Goal: Information Seeking & Learning: Learn about a topic

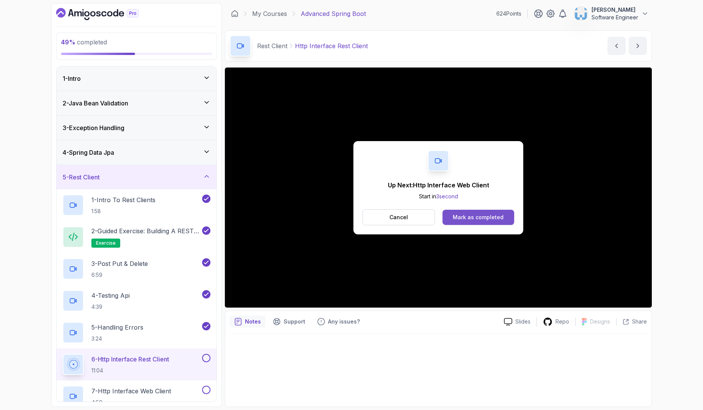
click at [485, 214] on div "Mark as completed" at bounding box center [478, 217] width 51 height 8
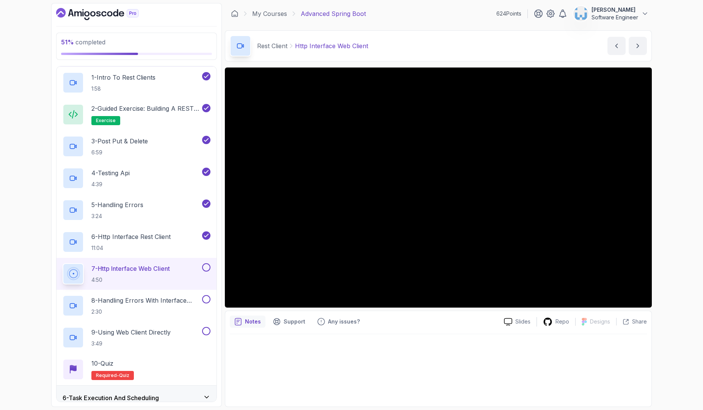
scroll to position [121, 0]
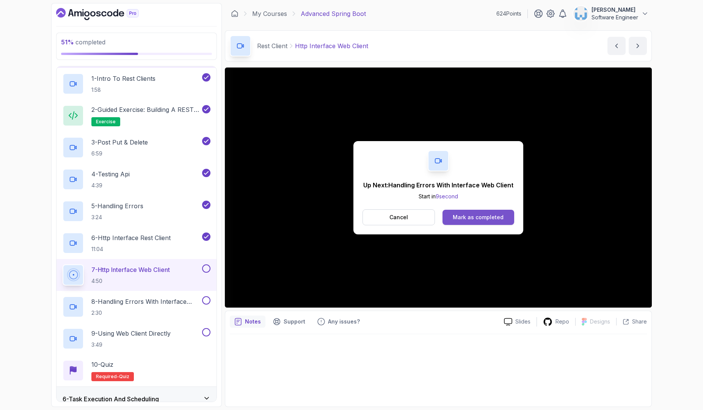
click at [474, 218] on div "Mark as completed" at bounding box center [478, 217] width 51 height 8
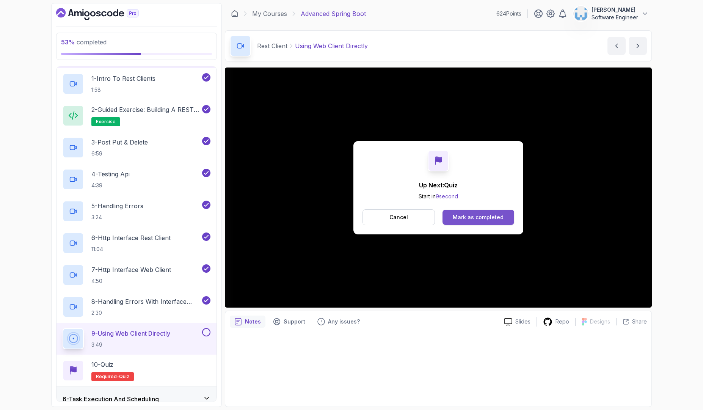
click at [484, 220] on div "Mark as completed" at bounding box center [478, 217] width 51 height 8
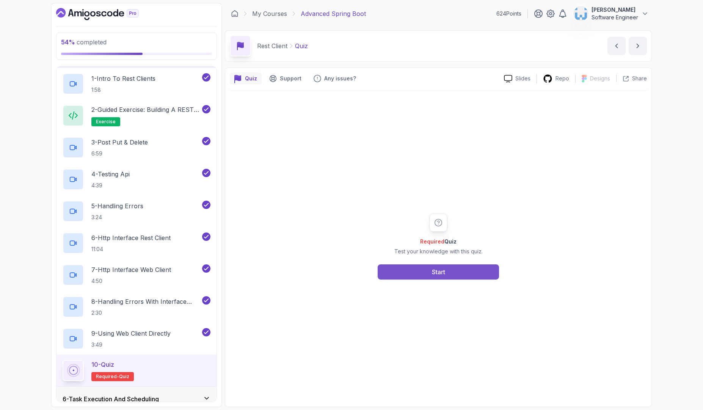
click at [437, 273] on div "Start" at bounding box center [438, 271] width 13 height 9
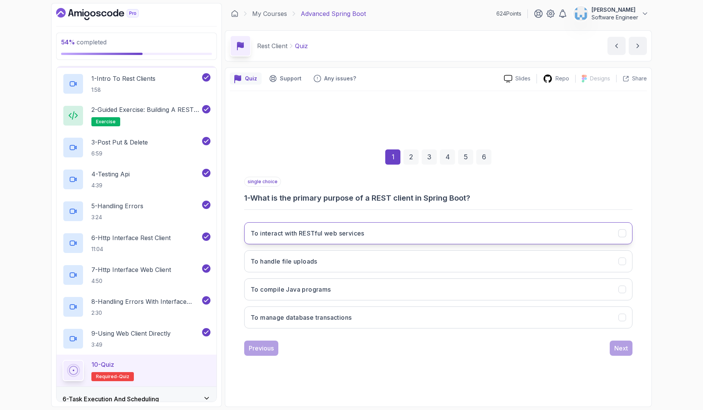
click at [340, 236] on h3 "To interact with RESTful web services" at bounding box center [308, 233] width 114 height 9
click at [626, 348] on div "Next" at bounding box center [621, 347] width 14 height 9
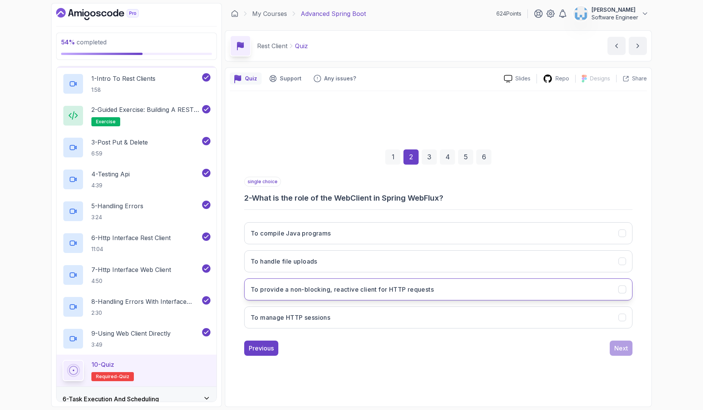
click at [302, 292] on h3 "To provide a non-blocking, reactive client for HTTP requests" at bounding box center [342, 289] width 183 height 9
click at [617, 351] on div "Next" at bounding box center [621, 347] width 14 height 9
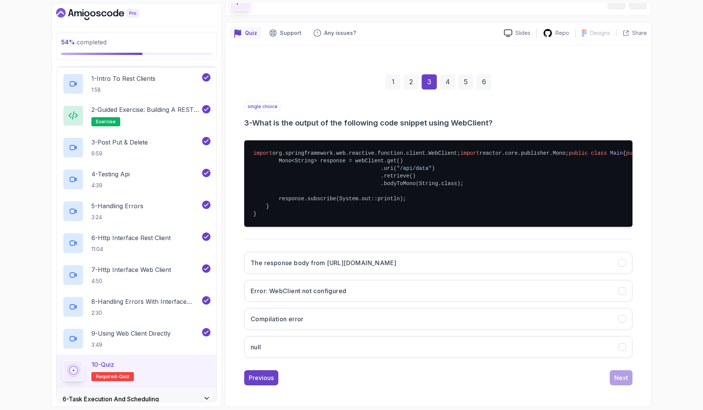
scroll to position [83, 0]
click at [326, 266] on h3 "The response body from [URL][DOMAIN_NAME]" at bounding box center [324, 262] width 146 height 9
click at [614, 376] on button "Next" at bounding box center [620, 377] width 23 height 15
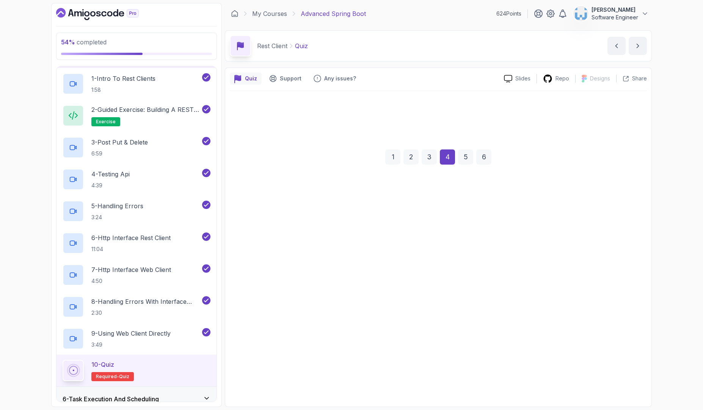
scroll to position [0, 0]
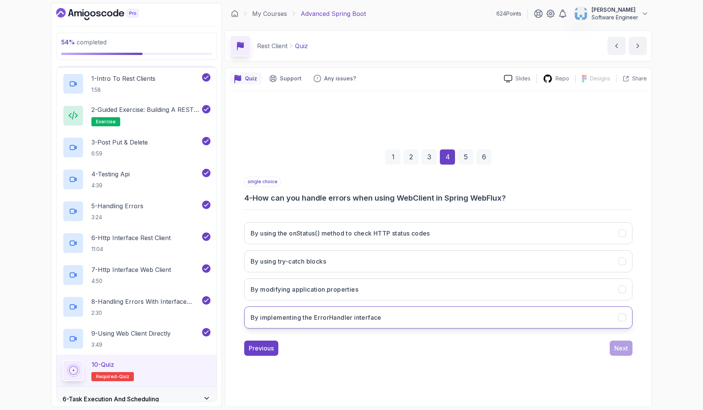
click at [331, 321] on h3 "By implementing the ErrorHandler interface" at bounding box center [316, 317] width 131 height 9
click at [615, 347] on div "Next" at bounding box center [621, 347] width 14 height 9
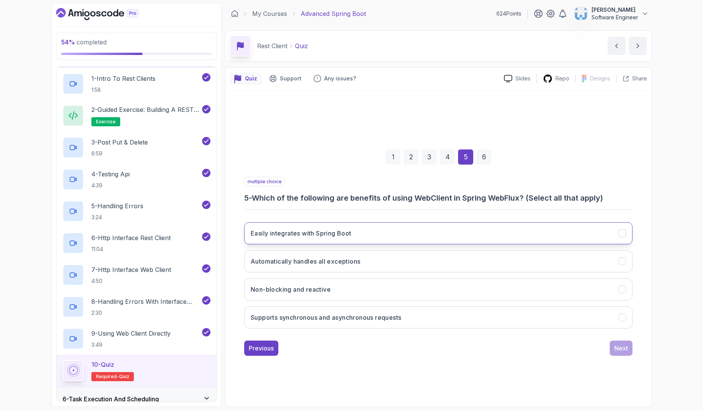
click at [366, 233] on button "Easily integrates with Spring Boot" at bounding box center [438, 233] width 388 height 22
click at [353, 292] on button "Non-blocking and reactive" at bounding box center [438, 289] width 388 height 22
click at [349, 320] on h3 "Supports synchronous and asynchronous requests" at bounding box center [326, 317] width 150 height 9
click at [624, 343] on div "Next" at bounding box center [621, 347] width 14 height 9
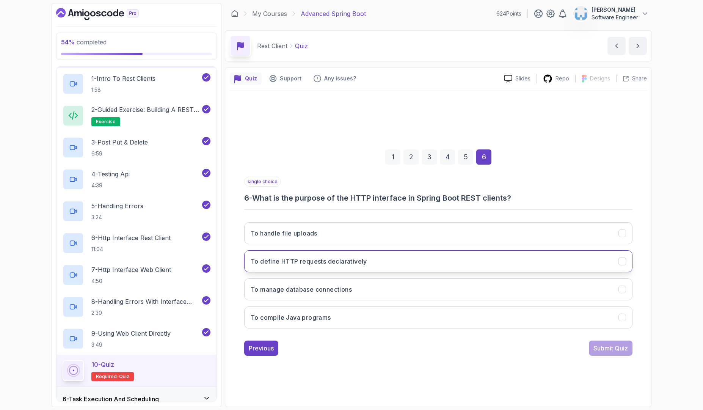
click at [320, 263] on h3 "To define HTTP requests declaratively" at bounding box center [309, 261] width 116 height 9
click at [609, 354] on button "Submit Quiz" at bounding box center [611, 347] width 44 height 15
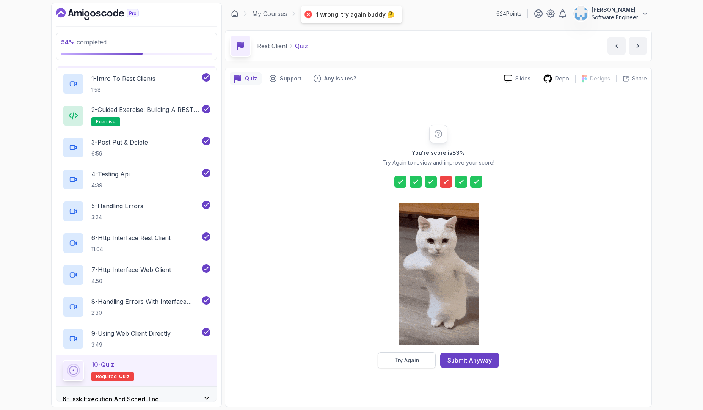
click at [403, 361] on div "Try Again" at bounding box center [406, 360] width 25 height 8
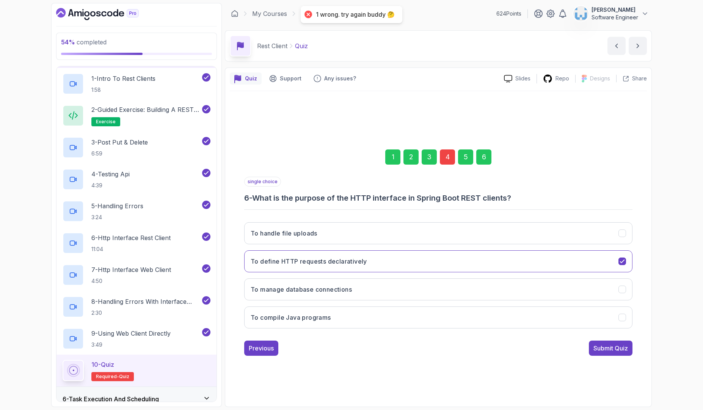
click at [447, 159] on div "4" at bounding box center [447, 156] width 15 height 15
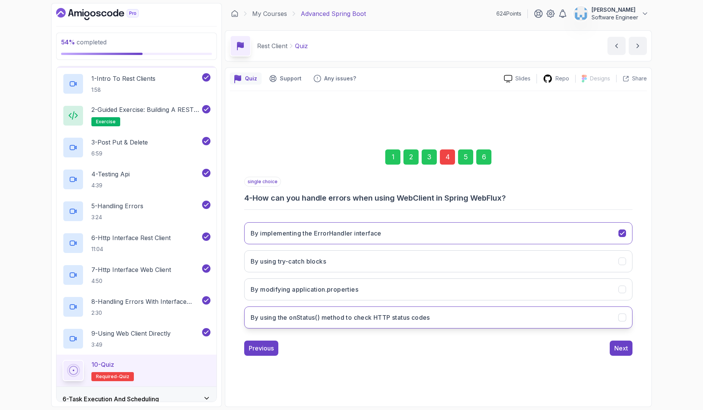
click at [317, 319] on h3 "By using the onStatus() method to check HTTP status codes" at bounding box center [340, 317] width 179 height 9
click at [480, 159] on div "6" at bounding box center [483, 156] width 15 height 15
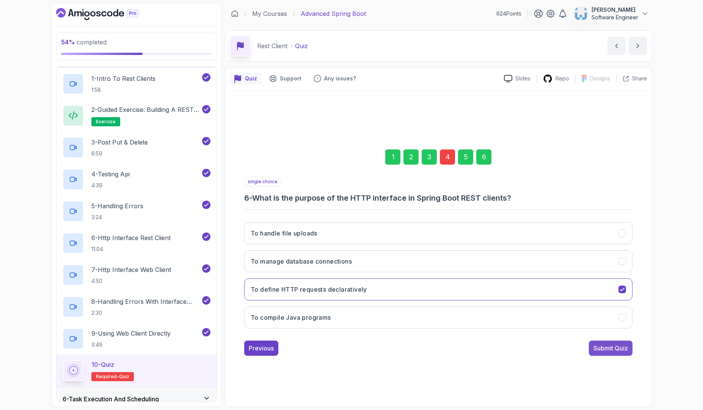
click at [610, 348] on div "Submit Quiz" at bounding box center [610, 347] width 34 height 9
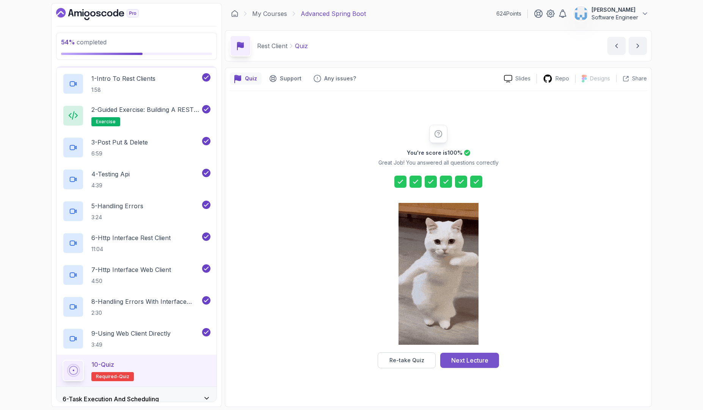
click at [470, 364] on div "Next Lecture" at bounding box center [469, 360] width 37 height 9
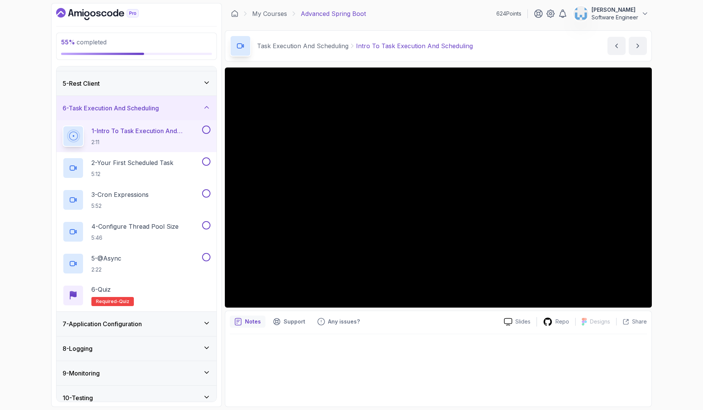
scroll to position [88, 0]
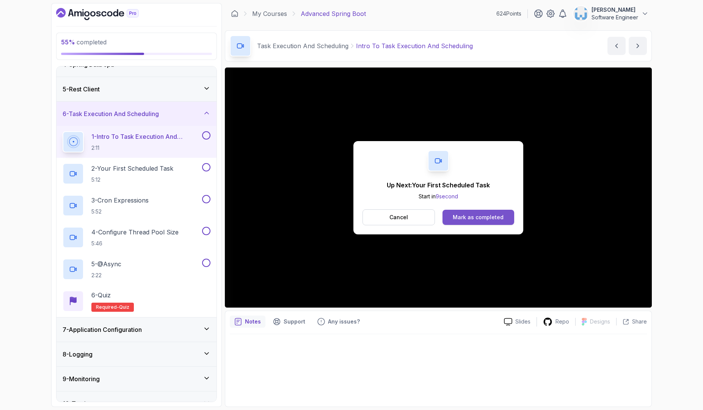
click at [470, 217] on div "Mark as completed" at bounding box center [478, 217] width 51 height 8
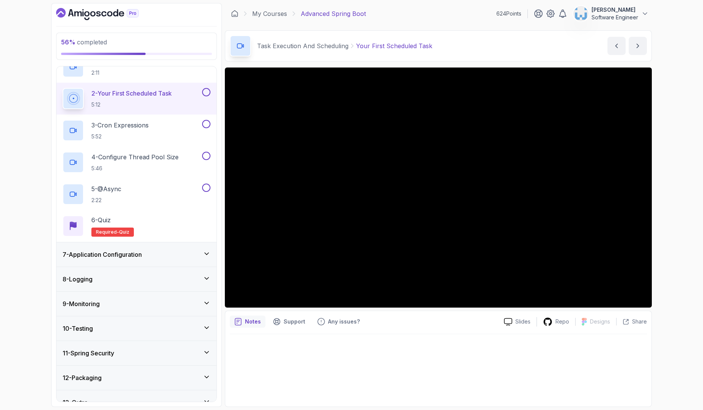
scroll to position [176, 0]
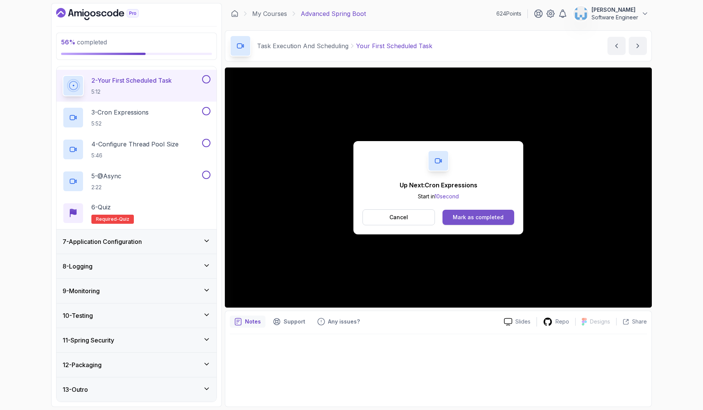
click at [485, 224] on button "Mark as completed" at bounding box center [478, 217] width 72 height 15
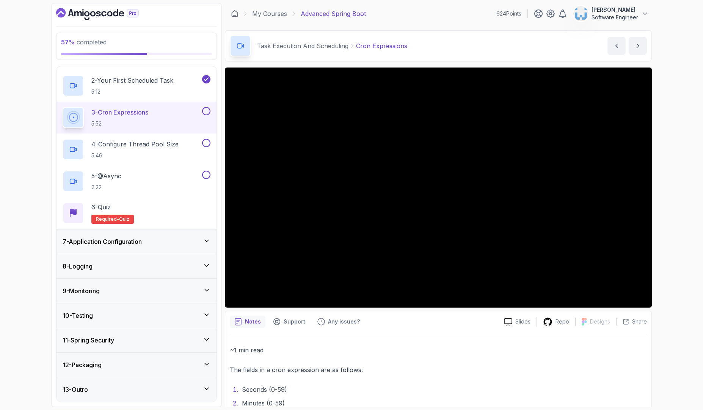
click at [204, 239] on icon at bounding box center [207, 241] width 8 height 8
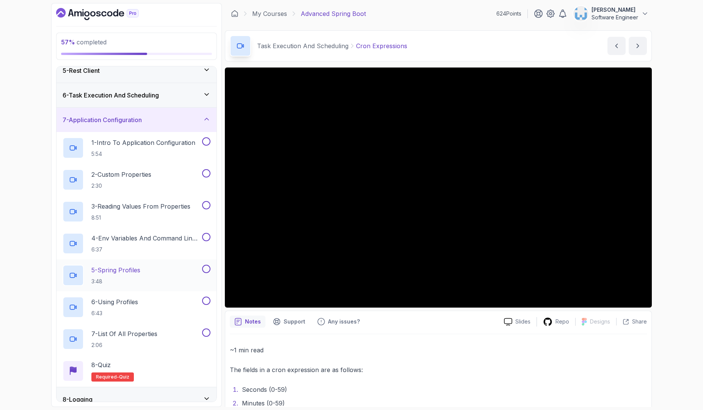
scroll to position [76, 0]
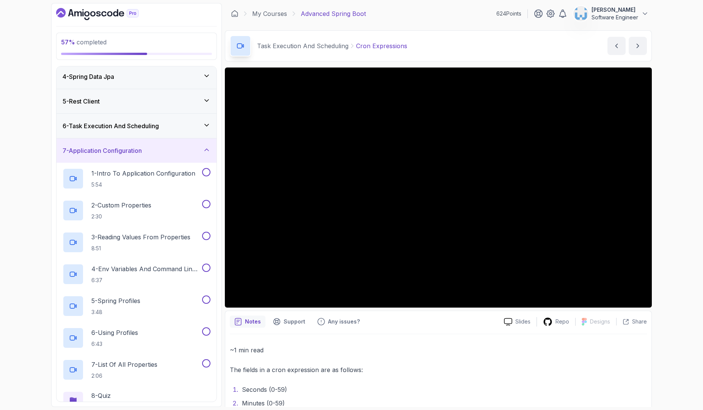
click at [207, 150] on icon at bounding box center [207, 150] width 8 height 8
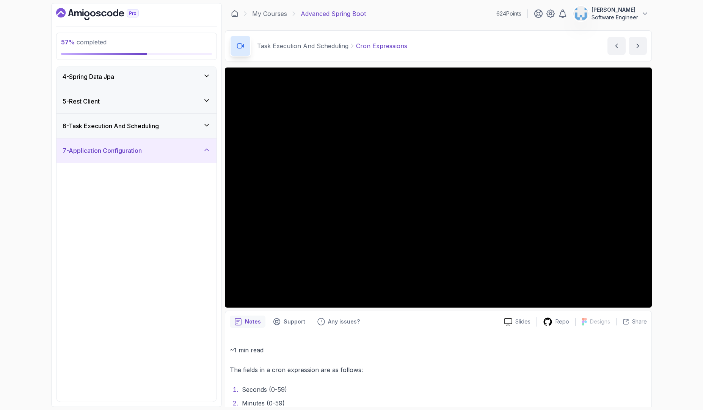
scroll to position [0, 0]
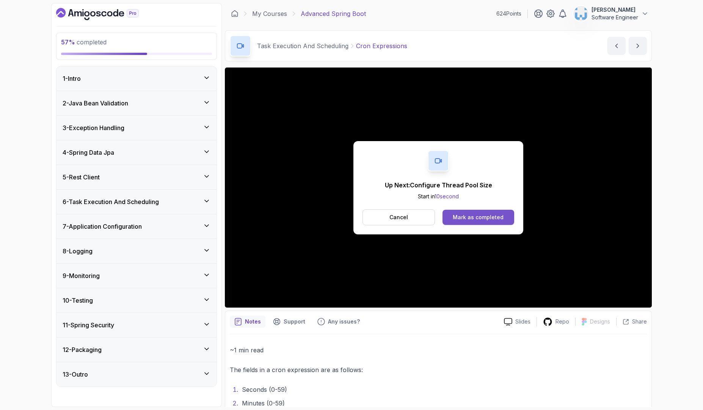
click at [472, 218] on div "Mark as completed" at bounding box center [478, 217] width 51 height 8
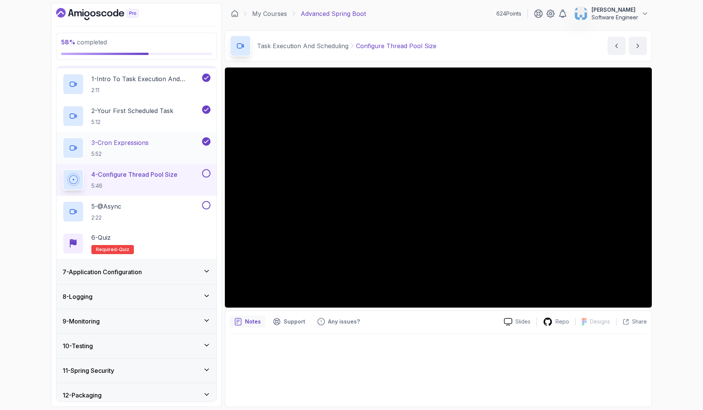
scroll to position [176, 0]
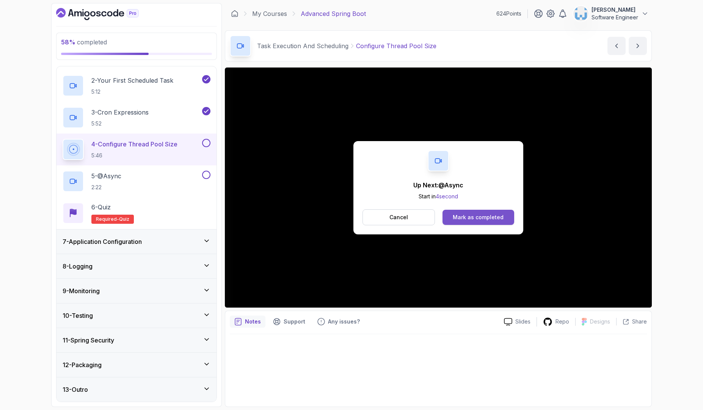
click at [476, 219] on div "Mark as completed" at bounding box center [478, 217] width 51 height 8
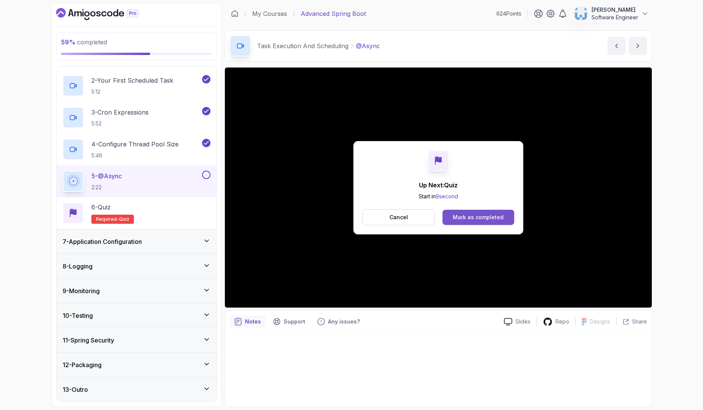
click at [504, 218] on button "Mark as completed" at bounding box center [478, 217] width 72 height 15
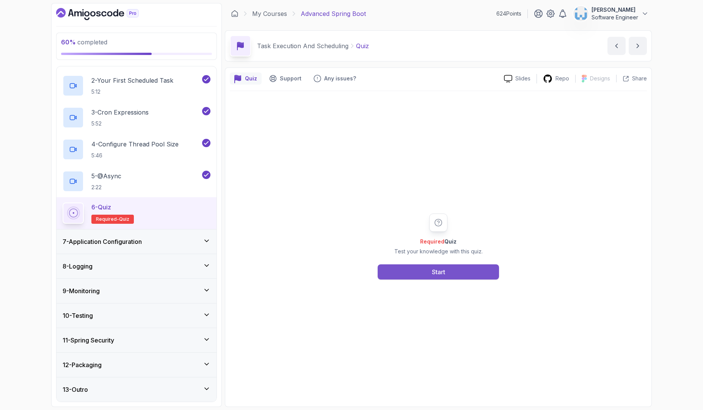
click at [436, 274] on div "Start" at bounding box center [438, 271] width 13 height 9
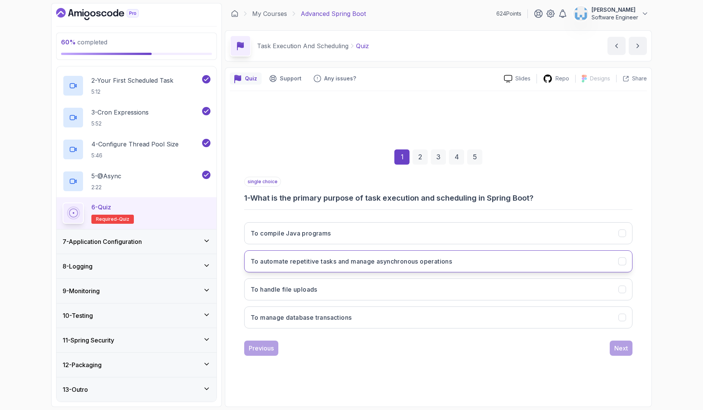
click at [295, 264] on h3 "To automate repetitive tasks and manage asynchronous operations" at bounding box center [351, 261] width 201 height 9
click at [616, 350] on div "Next" at bounding box center [621, 347] width 14 height 9
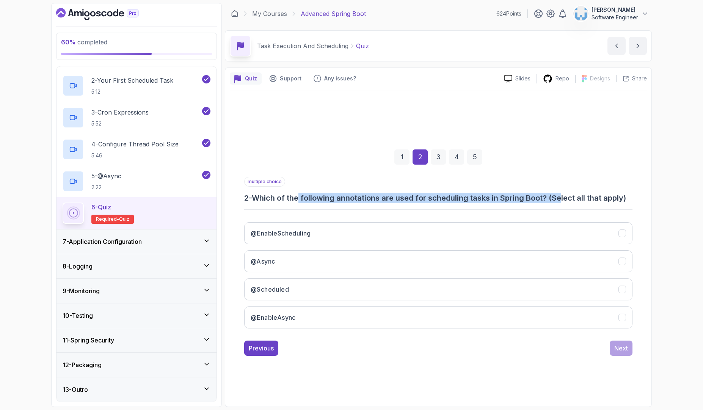
drag, startPoint x: 301, startPoint y: 196, endPoint x: 565, endPoint y: 197, distance: 263.4
click at [565, 197] on h3 "2 - Which of the following annotations are used for scheduling tasks in Spring …" at bounding box center [438, 198] width 388 height 11
click at [349, 199] on h3 "2 - Which of the following annotations are used for scheduling tasks in Spring …" at bounding box center [438, 198] width 388 height 11
drag, startPoint x: 423, startPoint y: 194, endPoint x: 565, endPoint y: 197, distance: 142.2
click at [565, 197] on h3 "2 - Which of the following annotations are used for scheduling tasks in Spring …" at bounding box center [438, 198] width 388 height 11
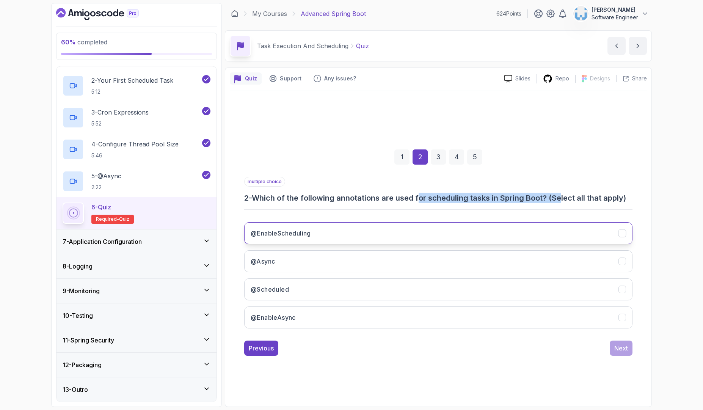
click at [301, 232] on h3 "@EnableScheduling" at bounding box center [281, 233] width 60 height 9
click at [301, 262] on button "@Async" at bounding box center [438, 261] width 388 height 22
click at [325, 288] on button "@Scheduled" at bounding box center [438, 289] width 388 height 22
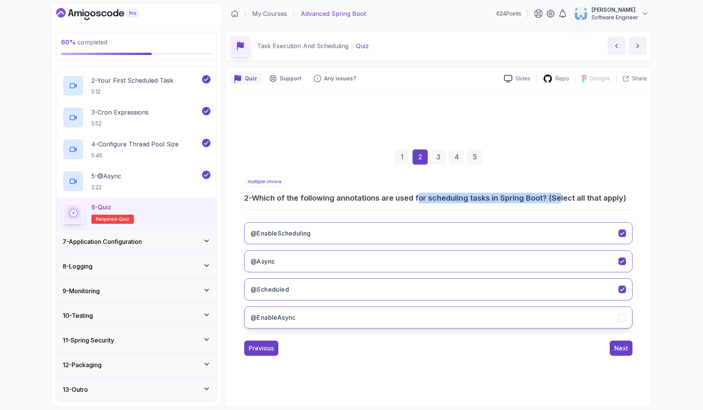
click at [479, 320] on button "@EnableAsync" at bounding box center [438, 317] width 388 height 22
click at [627, 355] on button "Next" at bounding box center [620, 347] width 23 height 15
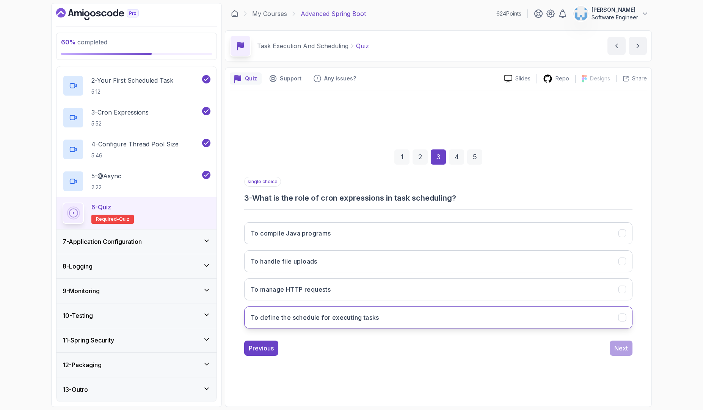
click at [309, 316] on h3 "To define the schedule for executing tasks" at bounding box center [315, 317] width 128 height 9
click at [625, 348] on div "Next" at bounding box center [621, 347] width 14 height 9
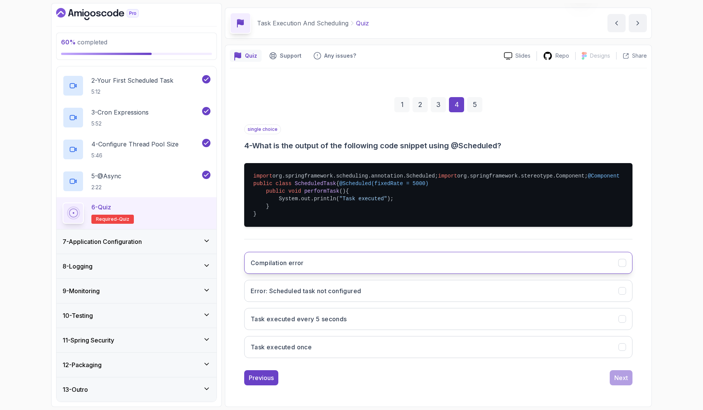
scroll to position [61, 0]
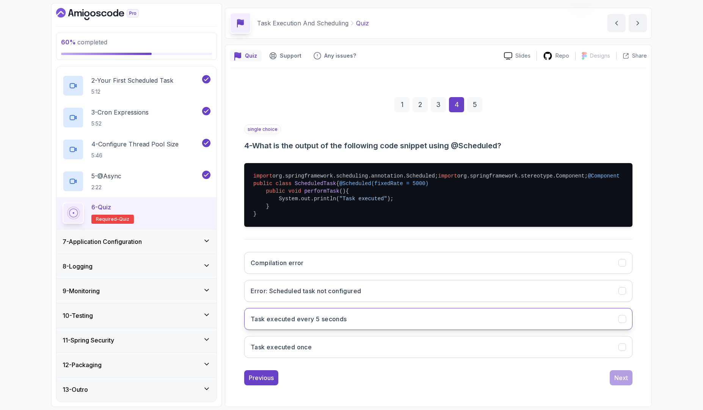
click at [291, 321] on h3 "Task executed every 5 seconds" at bounding box center [299, 318] width 96 height 9
click at [624, 376] on div "Next" at bounding box center [621, 377] width 14 height 9
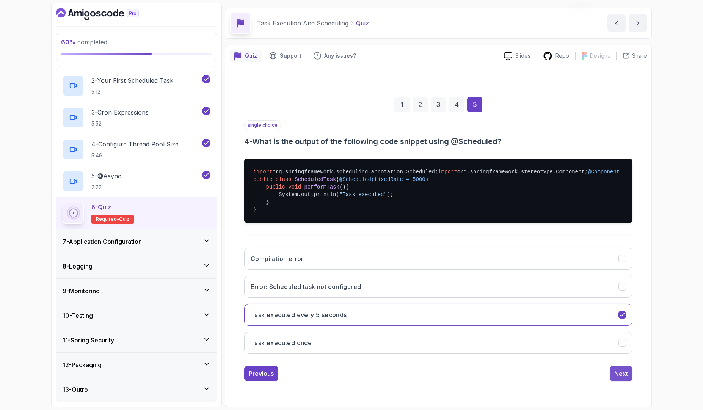
scroll to position [0, 0]
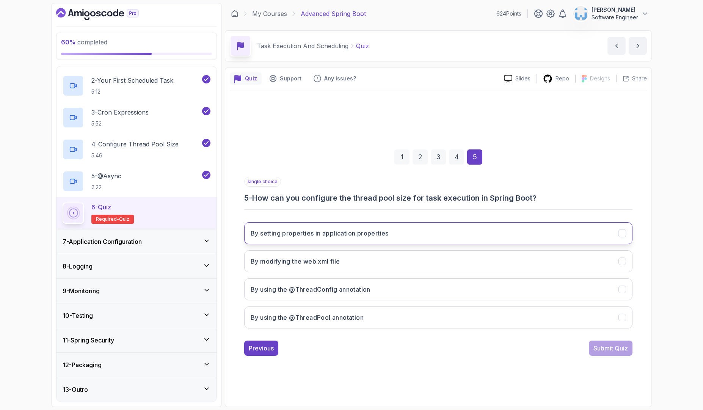
click at [325, 232] on h3 "By setting properties in application.properties" at bounding box center [320, 233] width 138 height 9
click at [621, 349] on div "Submit Quiz" at bounding box center [610, 347] width 34 height 9
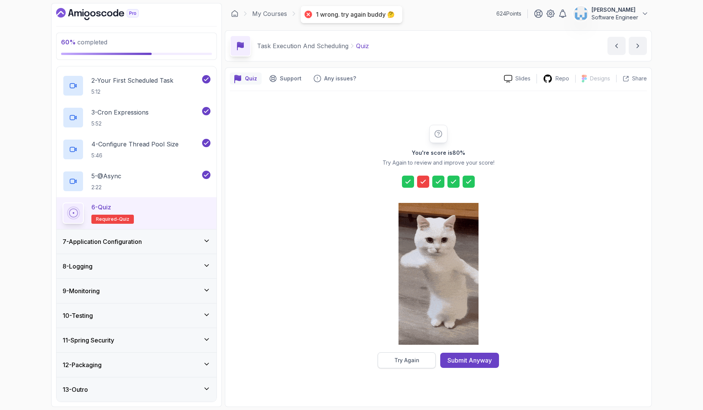
click at [398, 364] on button "Try Again" at bounding box center [407, 360] width 58 height 16
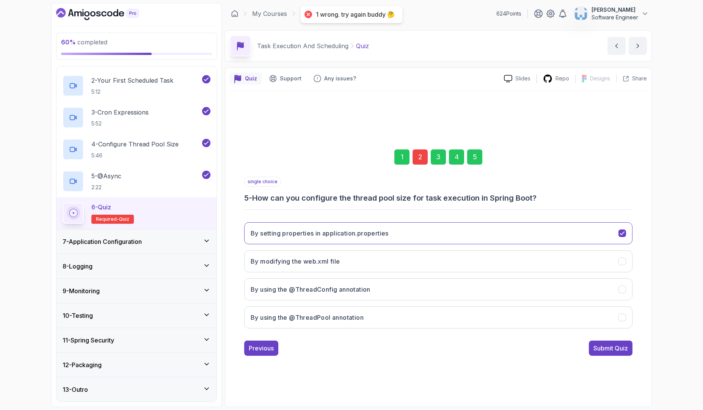
click at [416, 156] on div "2" at bounding box center [419, 156] width 15 height 15
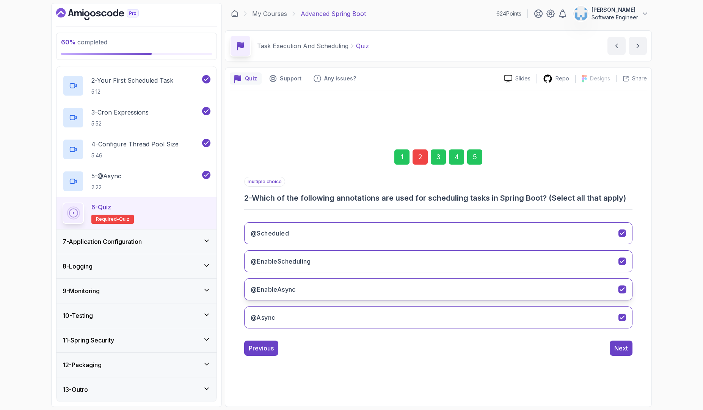
click at [361, 285] on button "@EnableAsync" at bounding box center [438, 289] width 388 height 22
click at [476, 160] on div "5" at bounding box center [474, 156] width 15 height 15
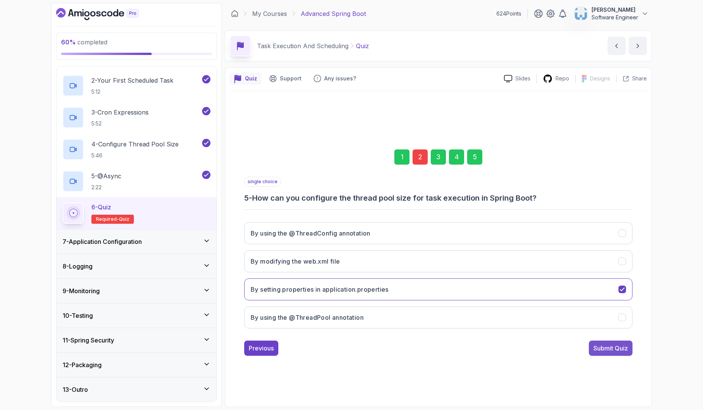
click at [624, 353] on button "Submit Quiz" at bounding box center [611, 347] width 44 height 15
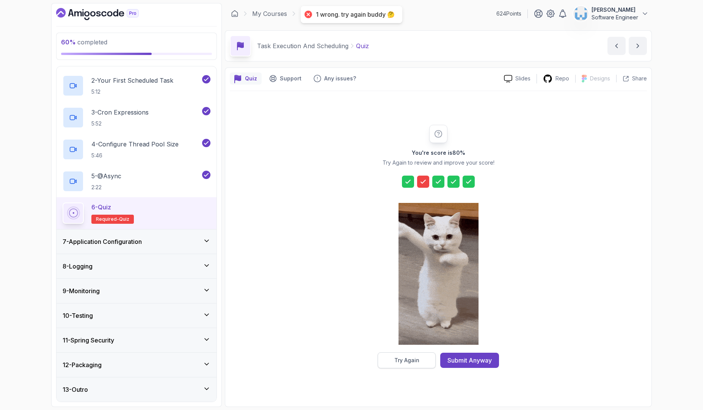
click at [397, 363] on div "Try Again" at bounding box center [406, 360] width 25 height 8
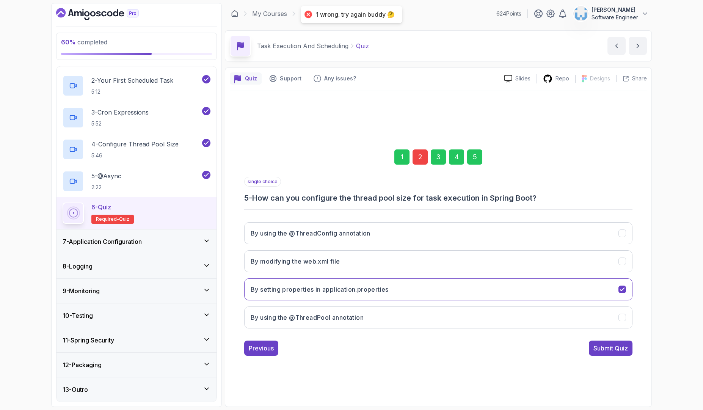
click at [415, 154] on div "2" at bounding box center [419, 156] width 15 height 15
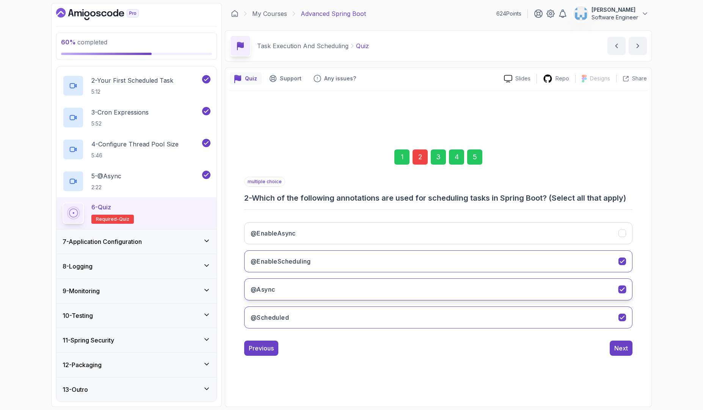
click at [361, 290] on button "@Async" at bounding box center [438, 289] width 388 height 22
click at [478, 162] on div "5" at bounding box center [474, 156] width 15 height 15
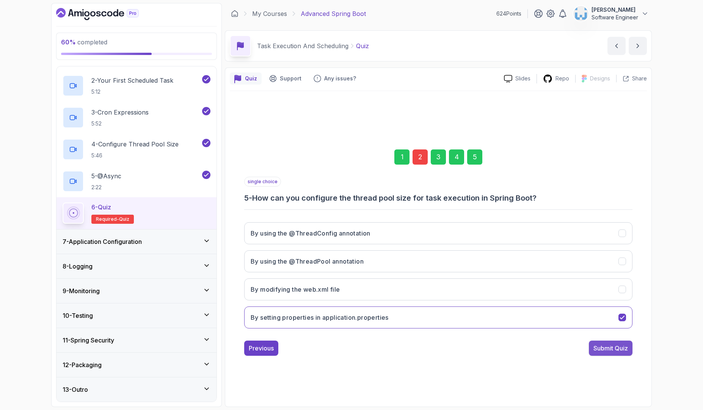
click at [624, 349] on div "Submit Quiz" at bounding box center [610, 347] width 34 height 9
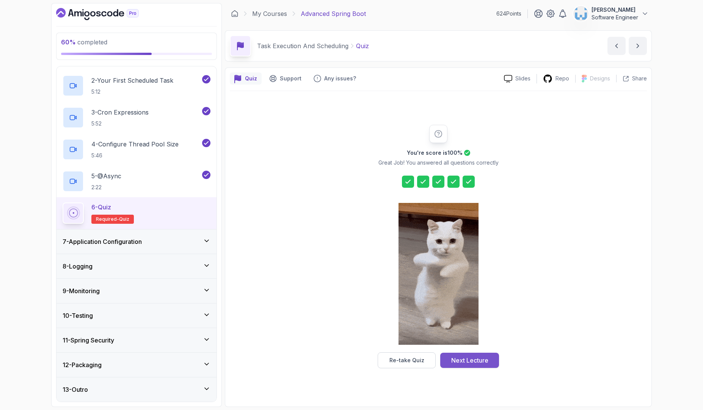
click at [487, 362] on div "Next Lecture" at bounding box center [469, 360] width 37 height 9
